Goal: Task Accomplishment & Management: Manage account settings

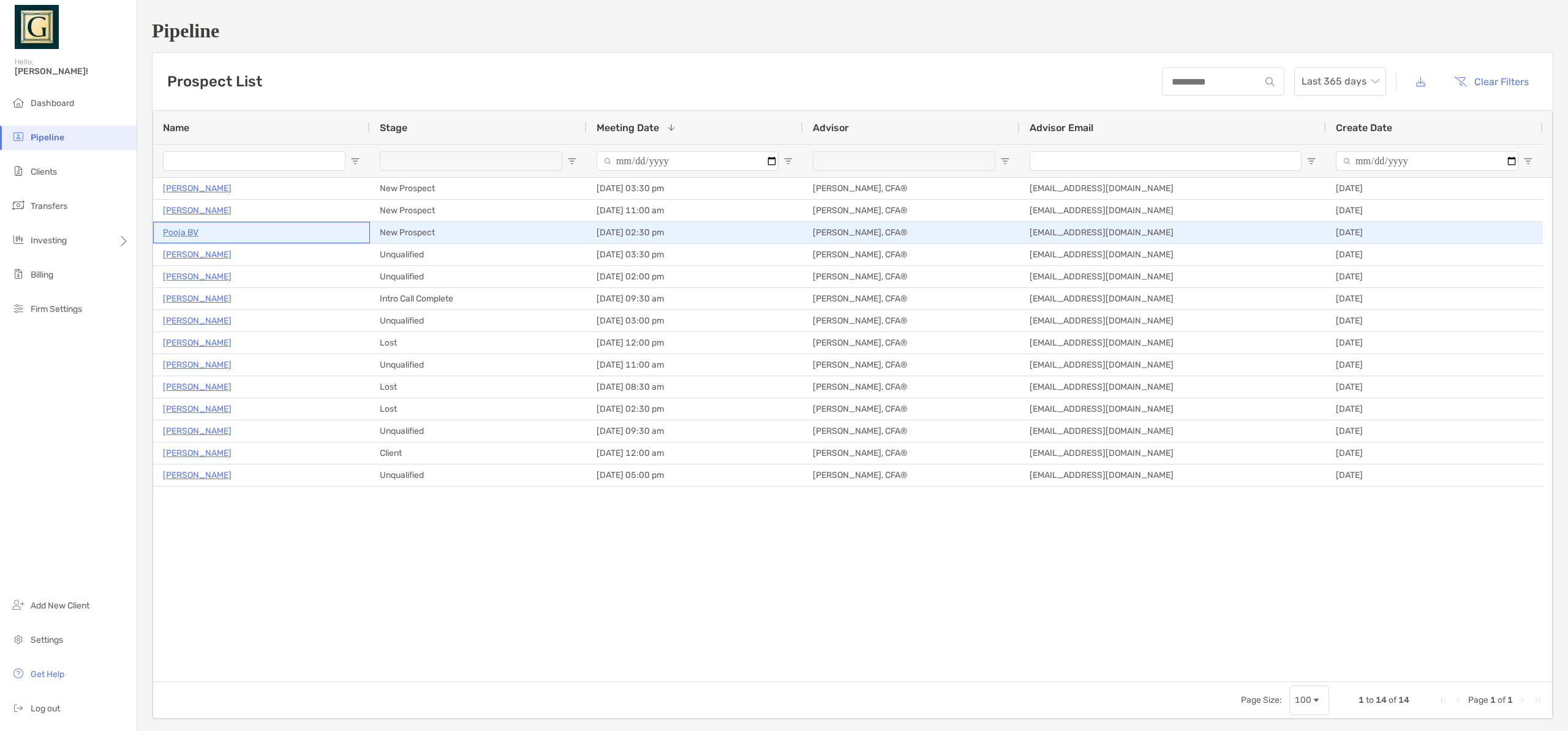
click at [188, 232] on p "Pooja BV" at bounding box center [181, 233] width 36 height 16
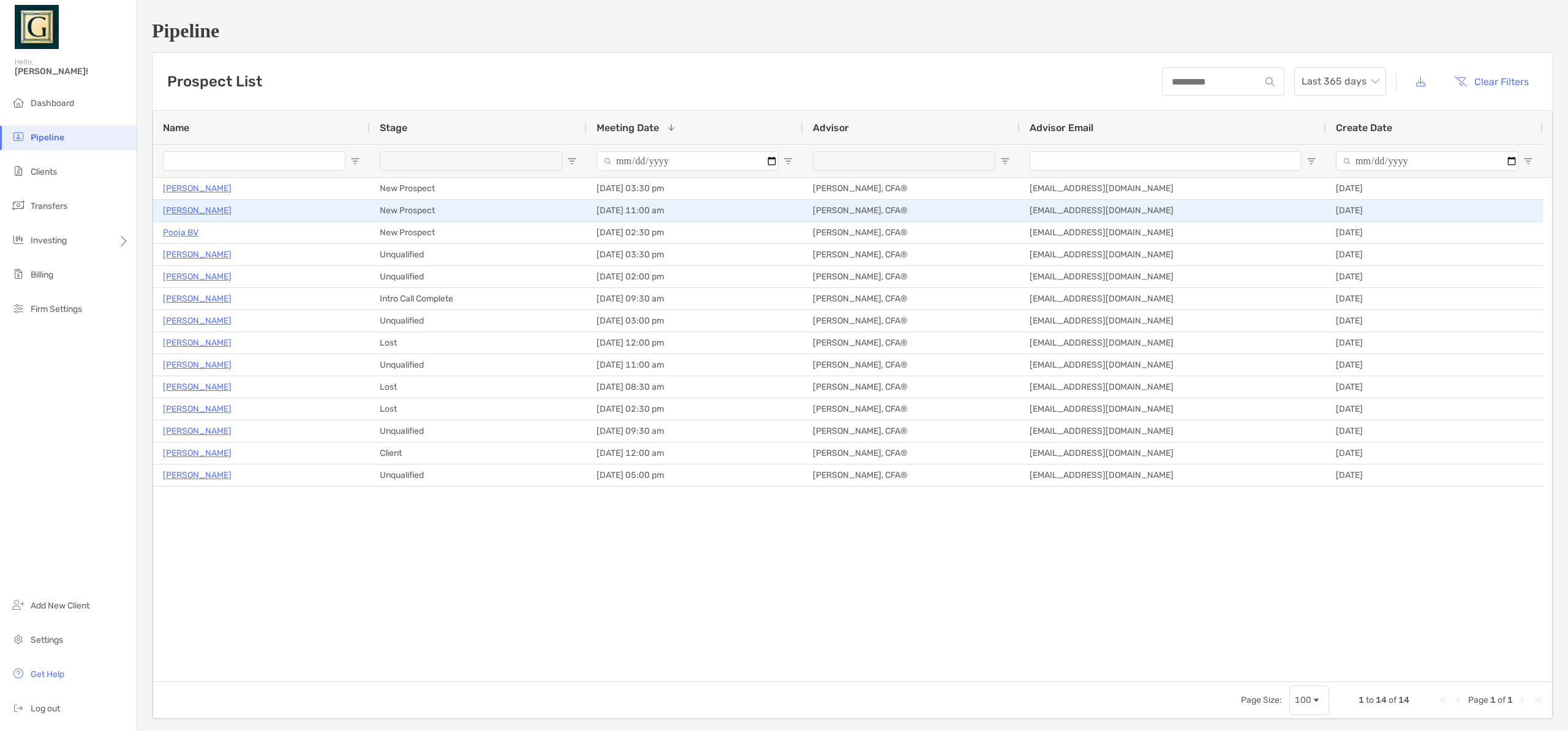
click at [203, 210] on p "[PERSON_NAME]" at bounding box center [197, 210] width 68 height 16
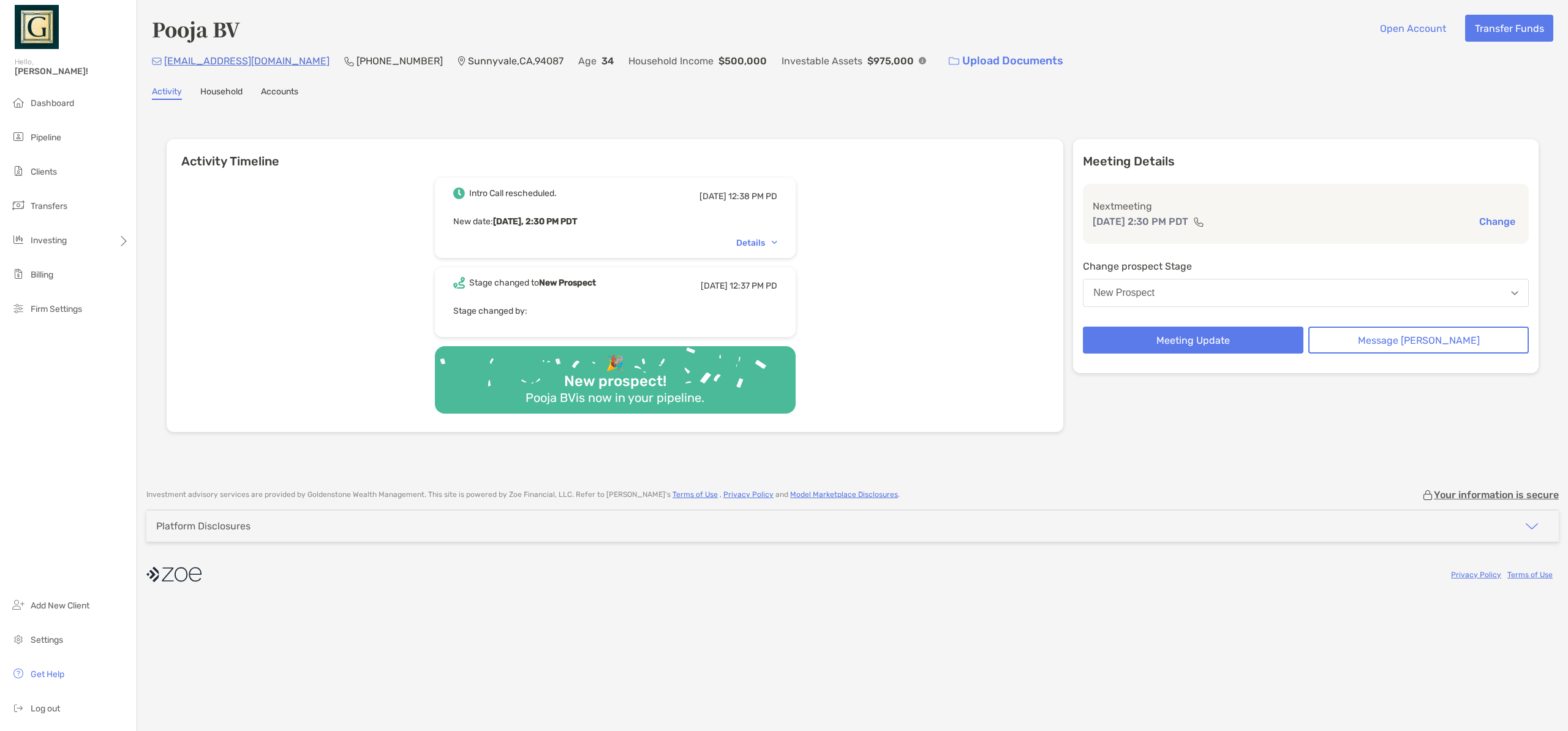
click at [777, 245] on div "Details" at bounding box center [757, 242] width 41 height 11
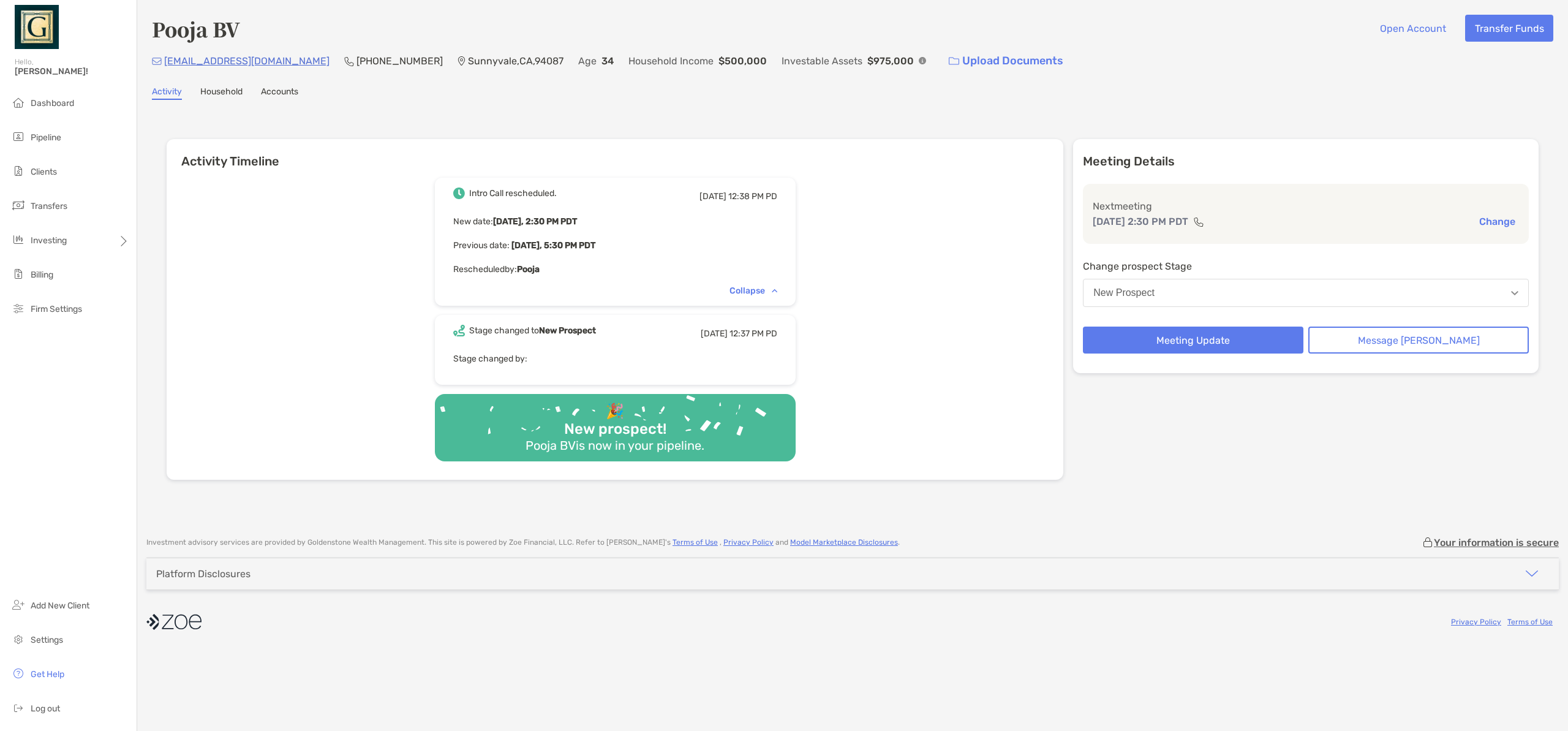
click at [719, 340] on div "Fri, Aug 8 12:37 PM PD" at bounding box center [740, 334] width 77 height 18
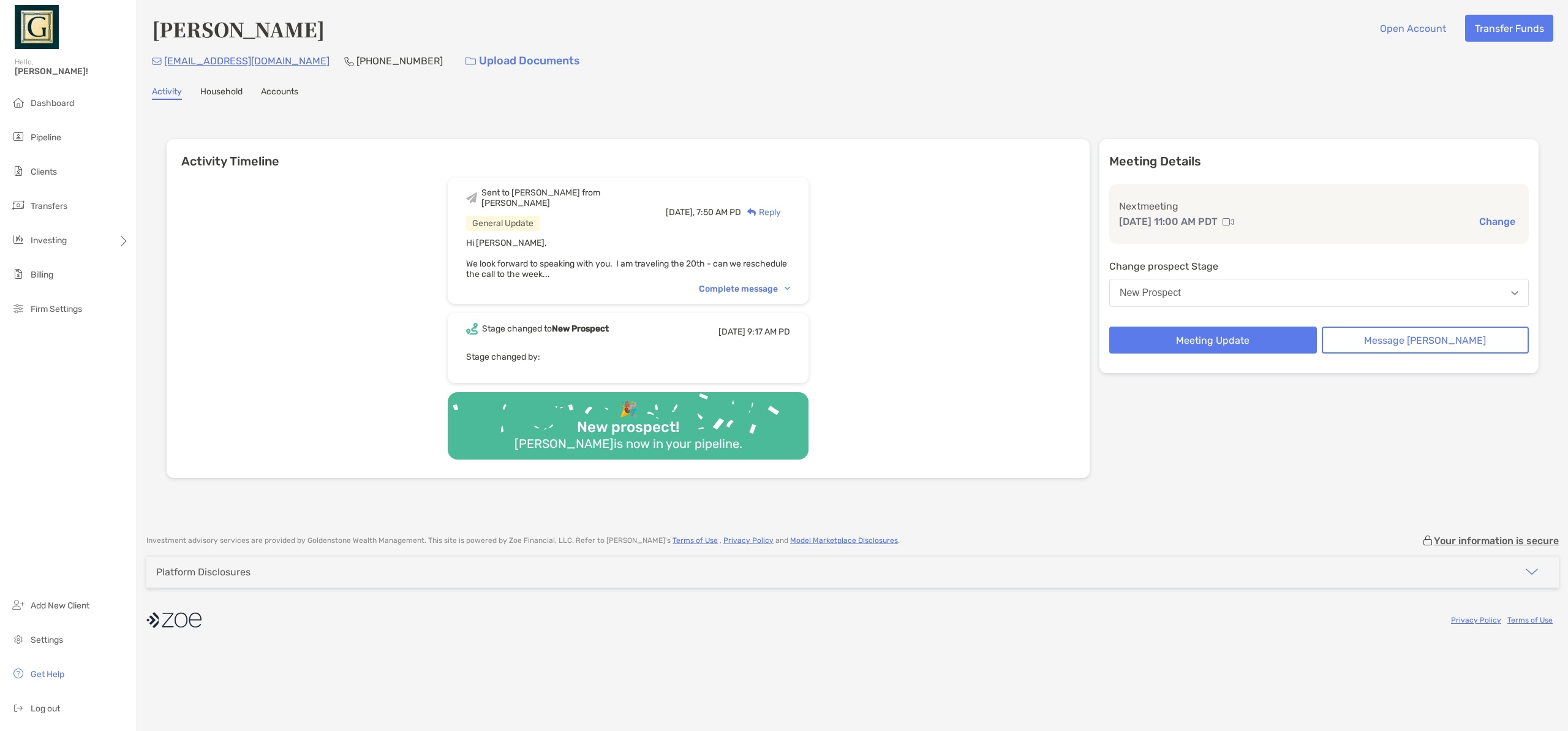
click at [767, 284] on div "Complete message" at bounding box center [745, 289] width 91 height 11
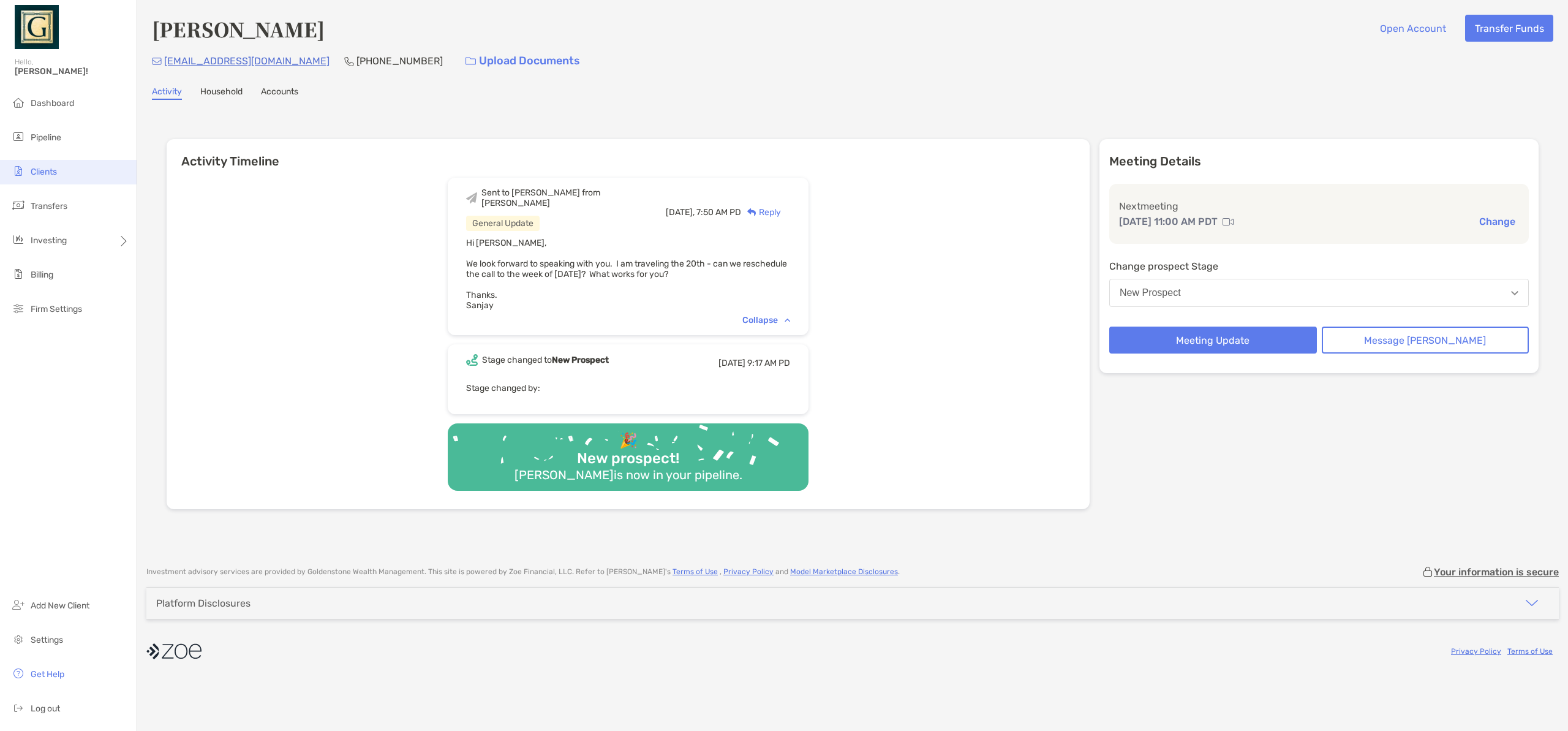
click at [55, 169] on span "Clients" at bounding box center [43, 171] width 26 height 11
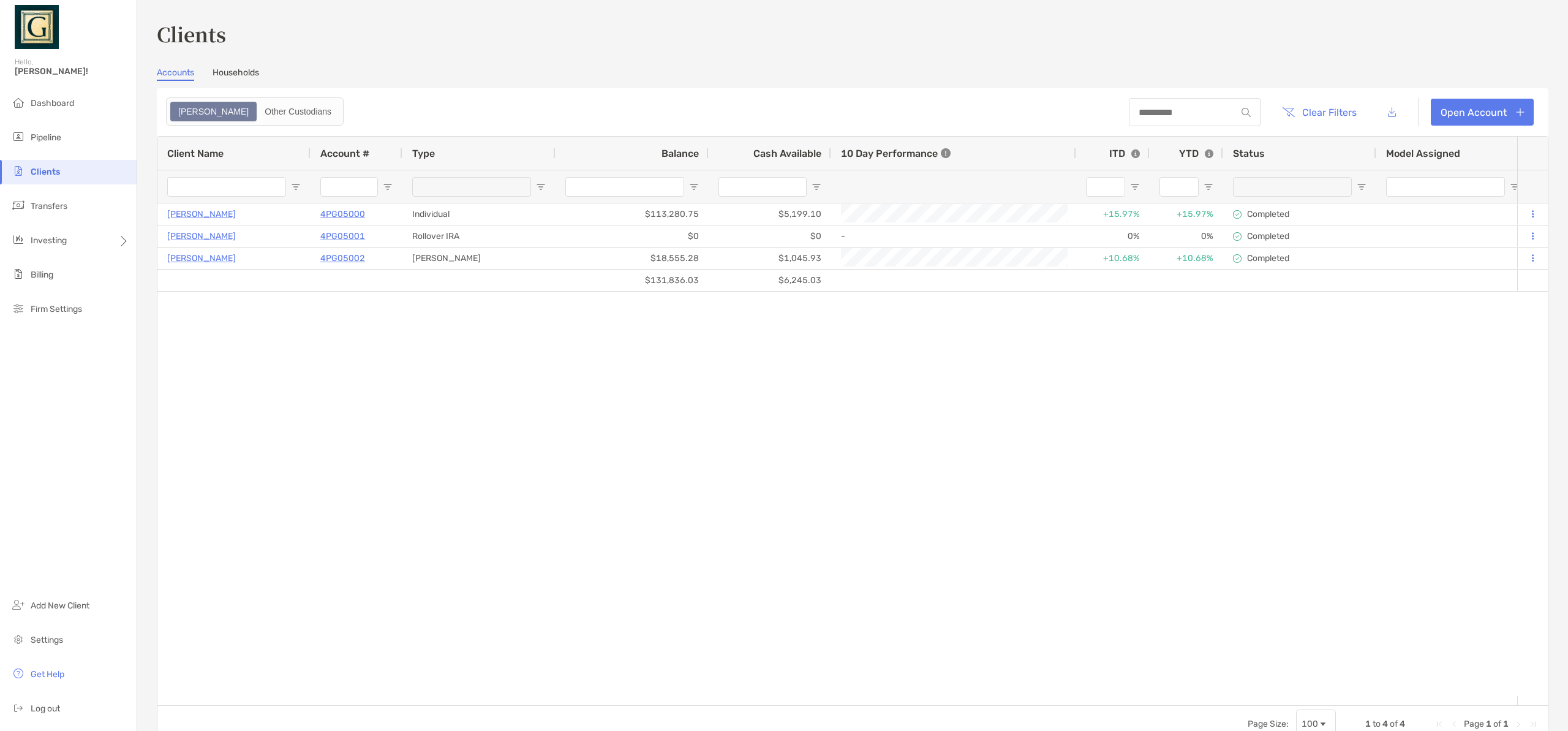
click at [736, 407] on div "[PERSON_NAME] 4PG05000 Individual $113,280.75 $5,199.10 +15.97% +15.97% Complet…" at bounding box center [837, 449] width 1360 height 493
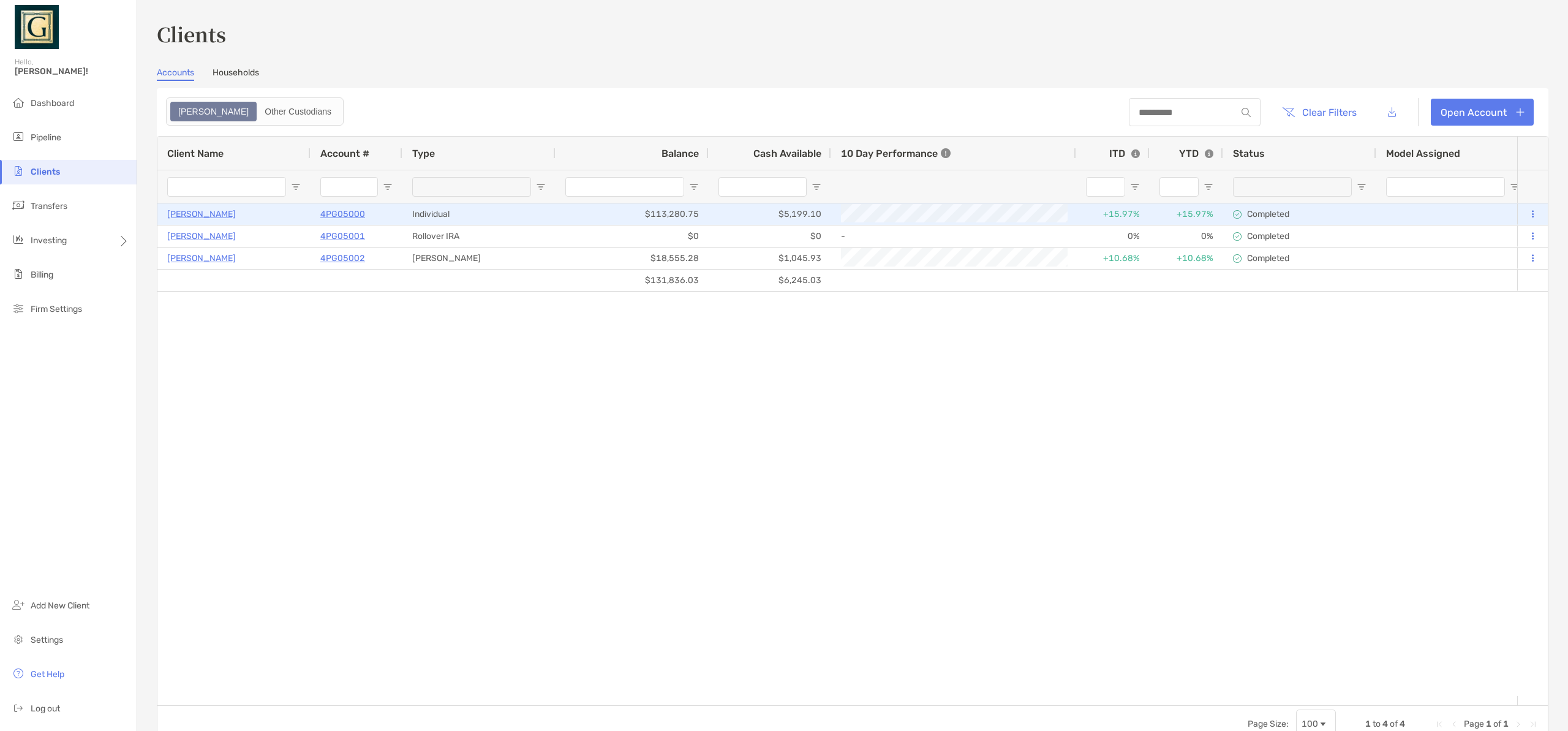
click at [196, 215] on p "[PERSON_NAME]" at bounding box center [201, 214] width 68 height 16
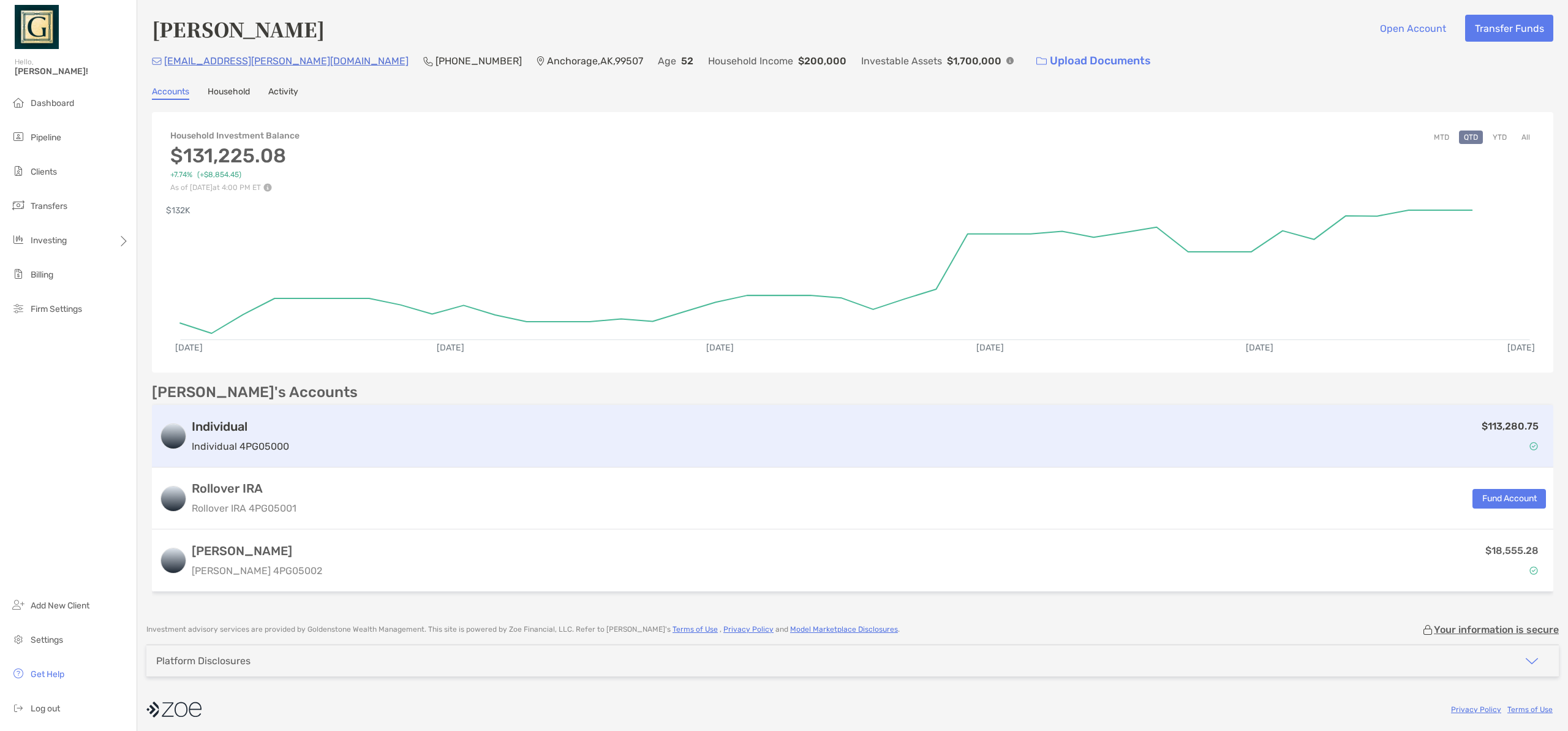
click at [705, 427] on div "$113,280.75" at bounding box center [920, 436] width 1252 height 36
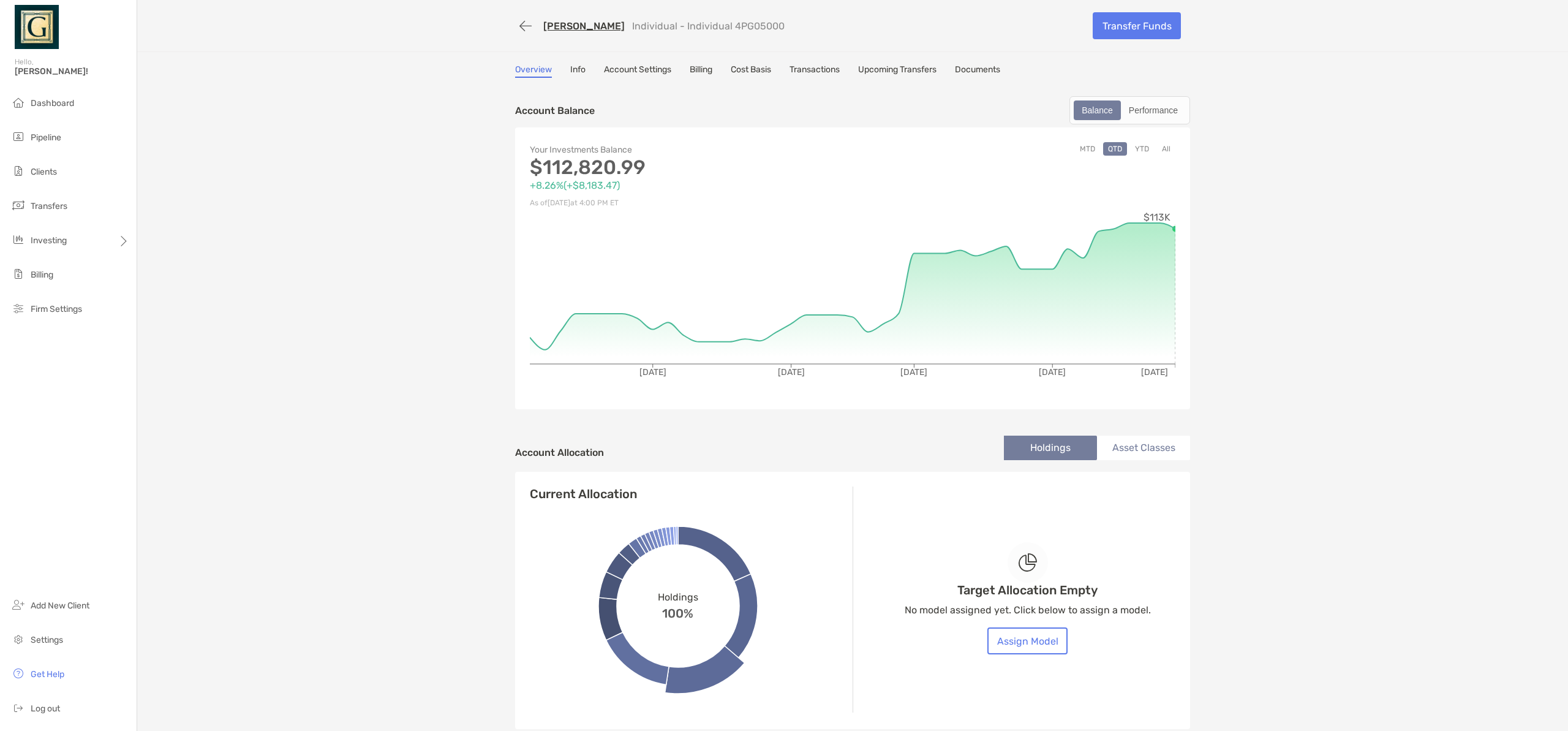
click at [1298, 210] on div "[PERSON_NAME] Individual - Individual 4PG05000 Transfer Funds Overview Info Acc…" at bounding box center [853, 717] width 1431 height 1434
